Goal: Ask a question

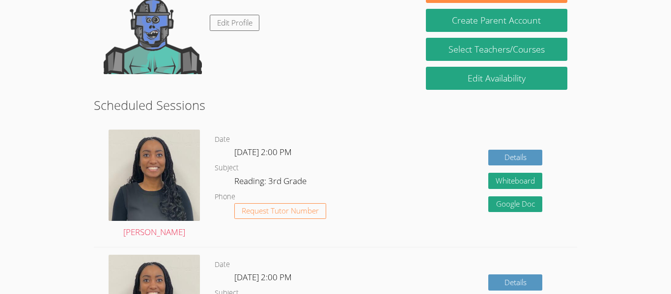
scroll to position [182, 0]
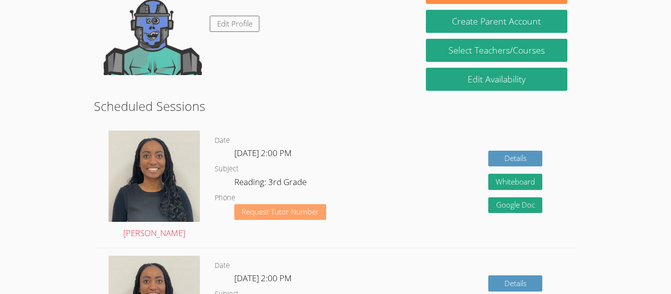
click at [317, 210] on span "Request Tutor Number" at bounding box center [280, 211] width 77 height 7
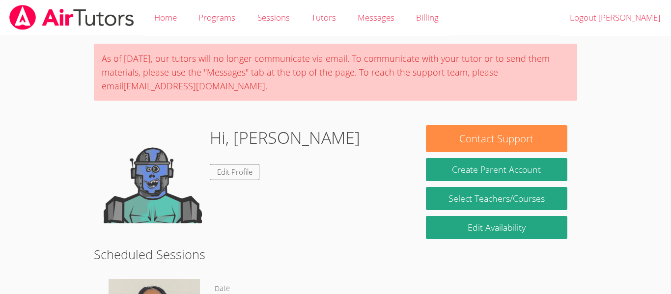
scroll to position [148, 0]
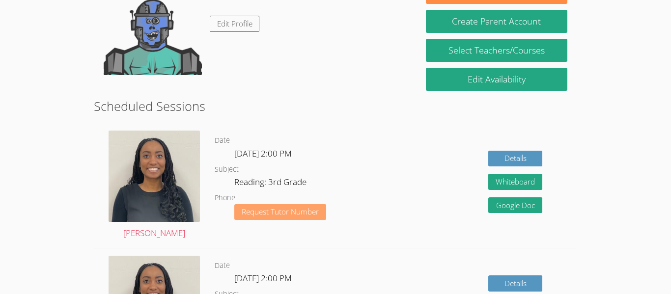
click at [282, 211] on span "Request Tutor Number" at bounding box center [280, 211] width 77 height 7
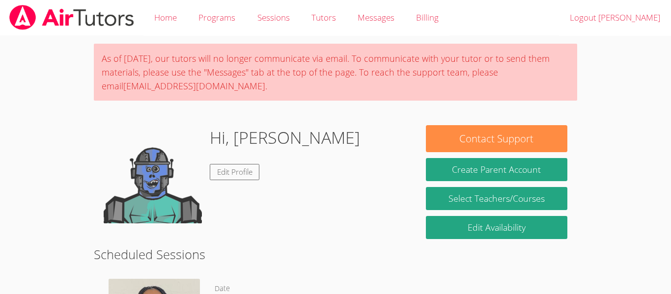
scroll to position [148, 0]
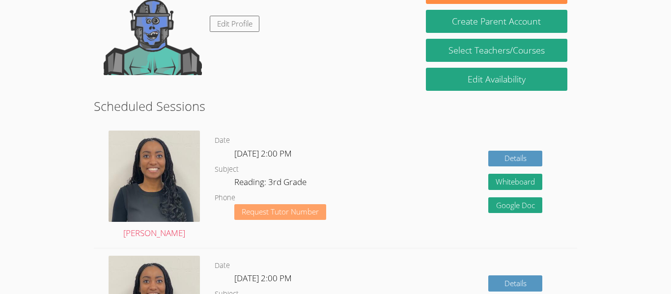
click at [286, 213] on span "Request Tutor Number" at bounding box center [280, 211] width 77 height 7
click at [164, 204] on img at bounding box center [154, 176] width 91 height 91
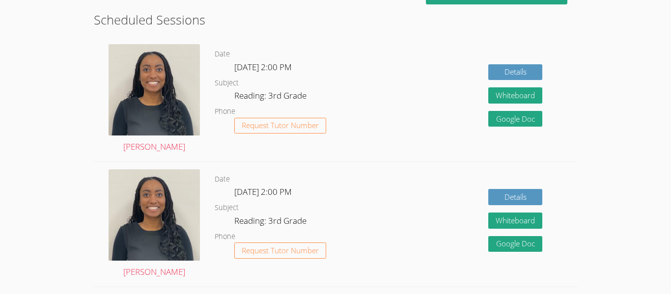
scroll to position [233, 0]
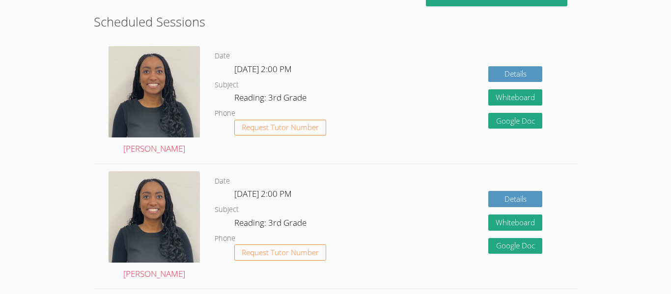
click at [303, 124] on span "Request Tutor Number" at bounding box center [280, 127] width 77 height 7
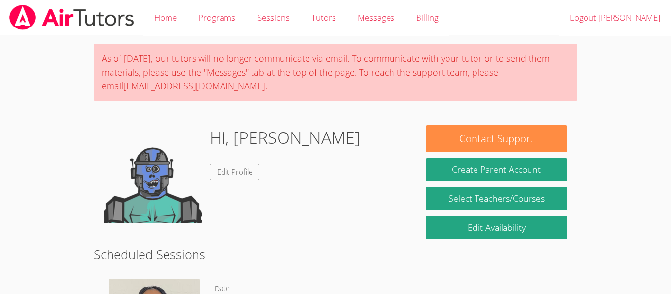
scroll to position [226, 0]
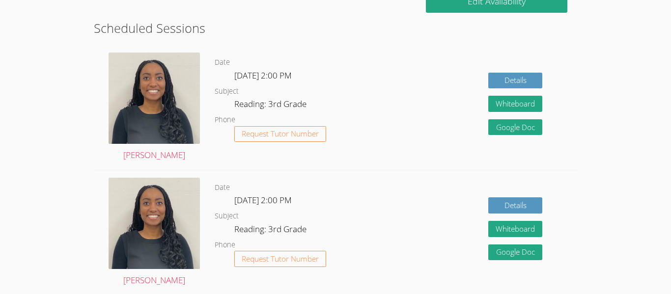
click at [148, 163] on div "[PERSON_NAME]" at bounding box center [154, 107] width 121 height 125
click at [173, 156] on link "[PERSON_NAME]" at bounding box center [154, 108] width 91 height 110
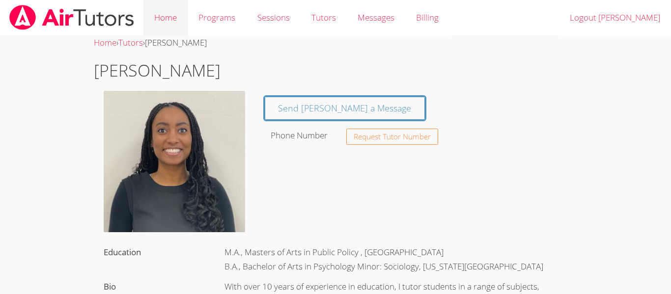
click at [151, 12] on link "Home" at bounding box center [165, 18] width 44 height 36
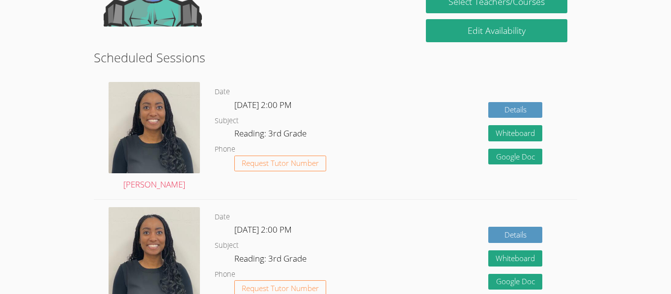
scroll to position [194, 0]
